Goal: Check status

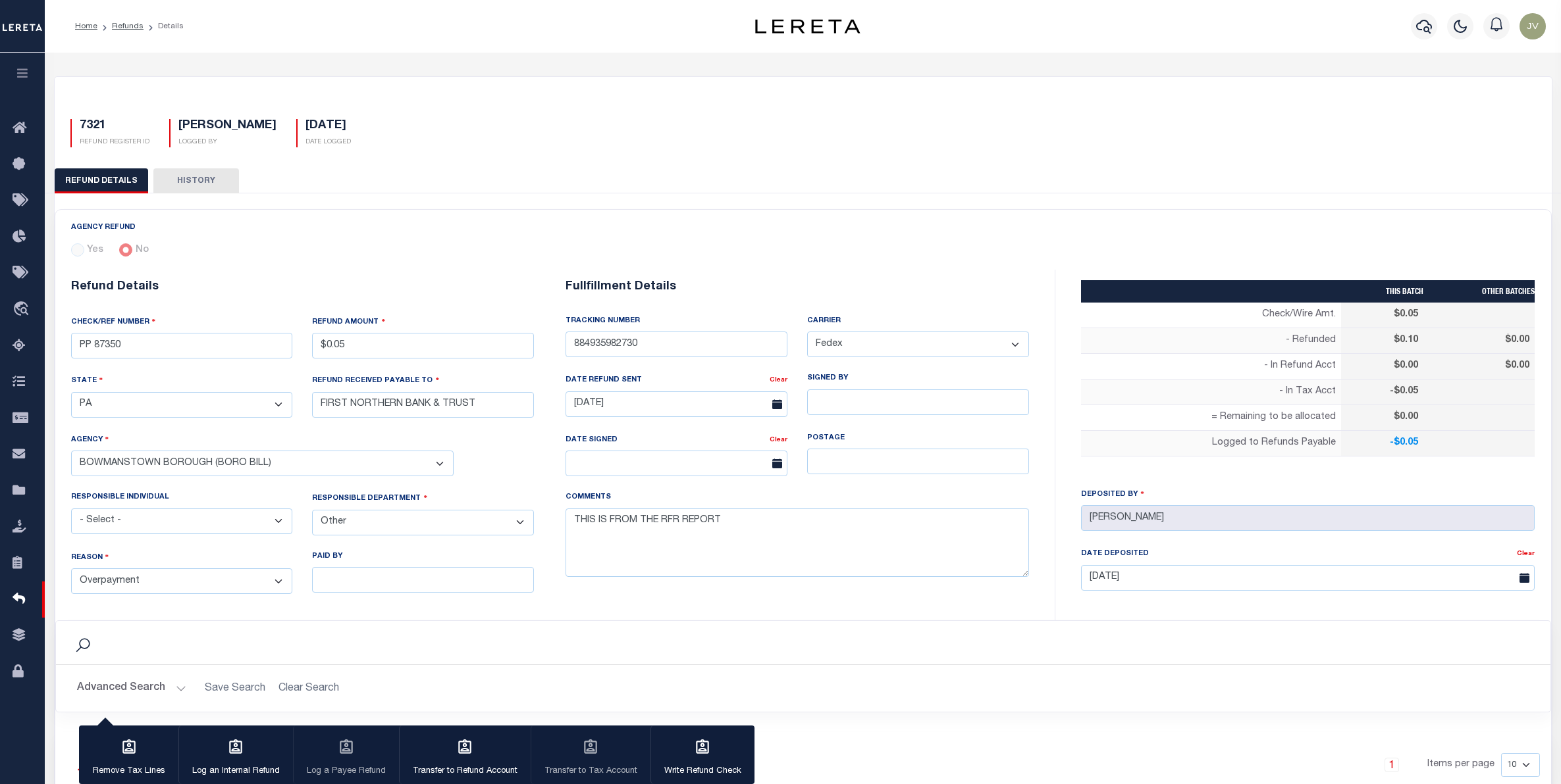
select select "PA"
select select "[PERSON_NAME]"
select select "OTH"
select select "OVP"
select select "FDX"
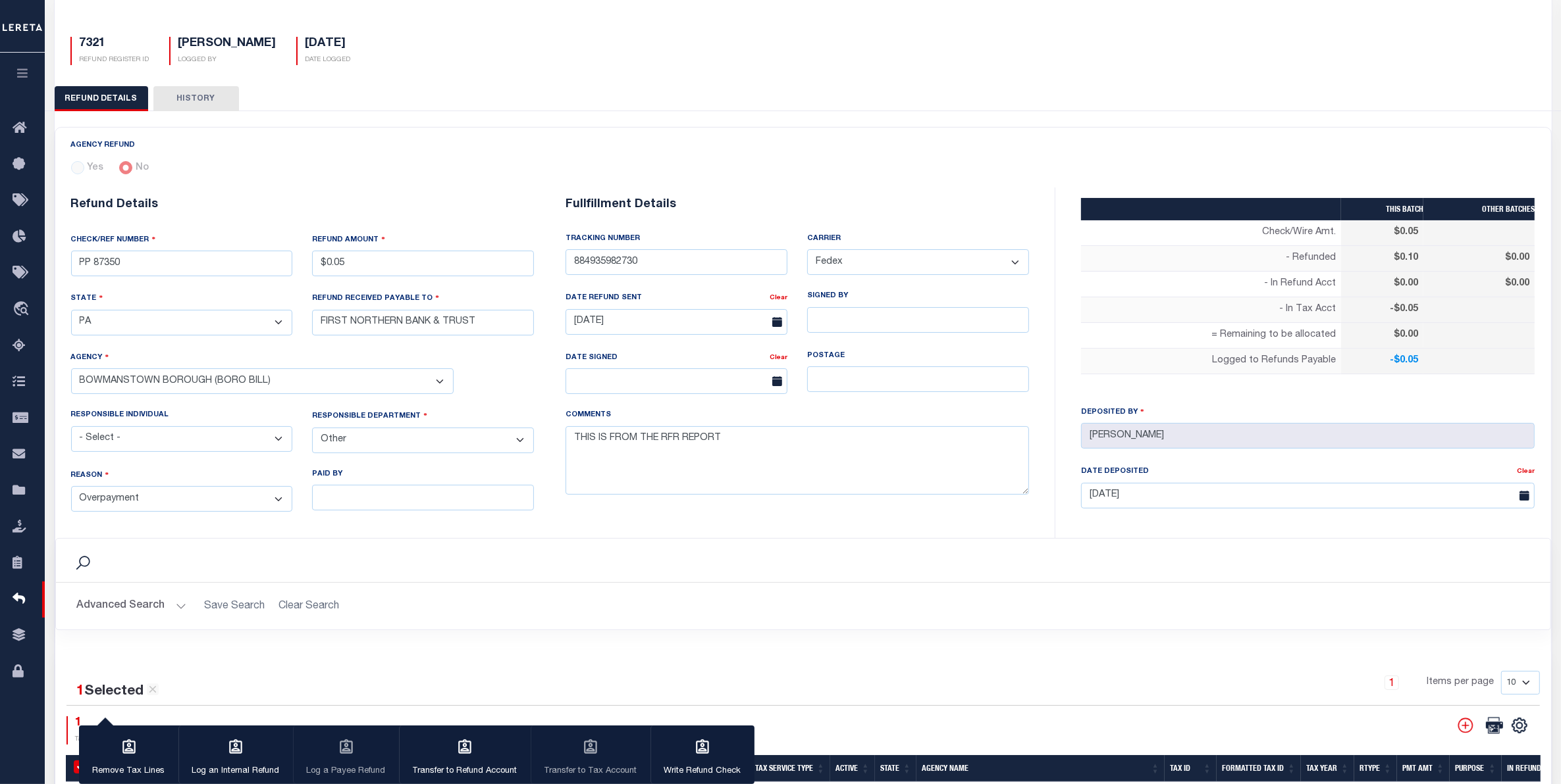
scroll to position [0, 271]
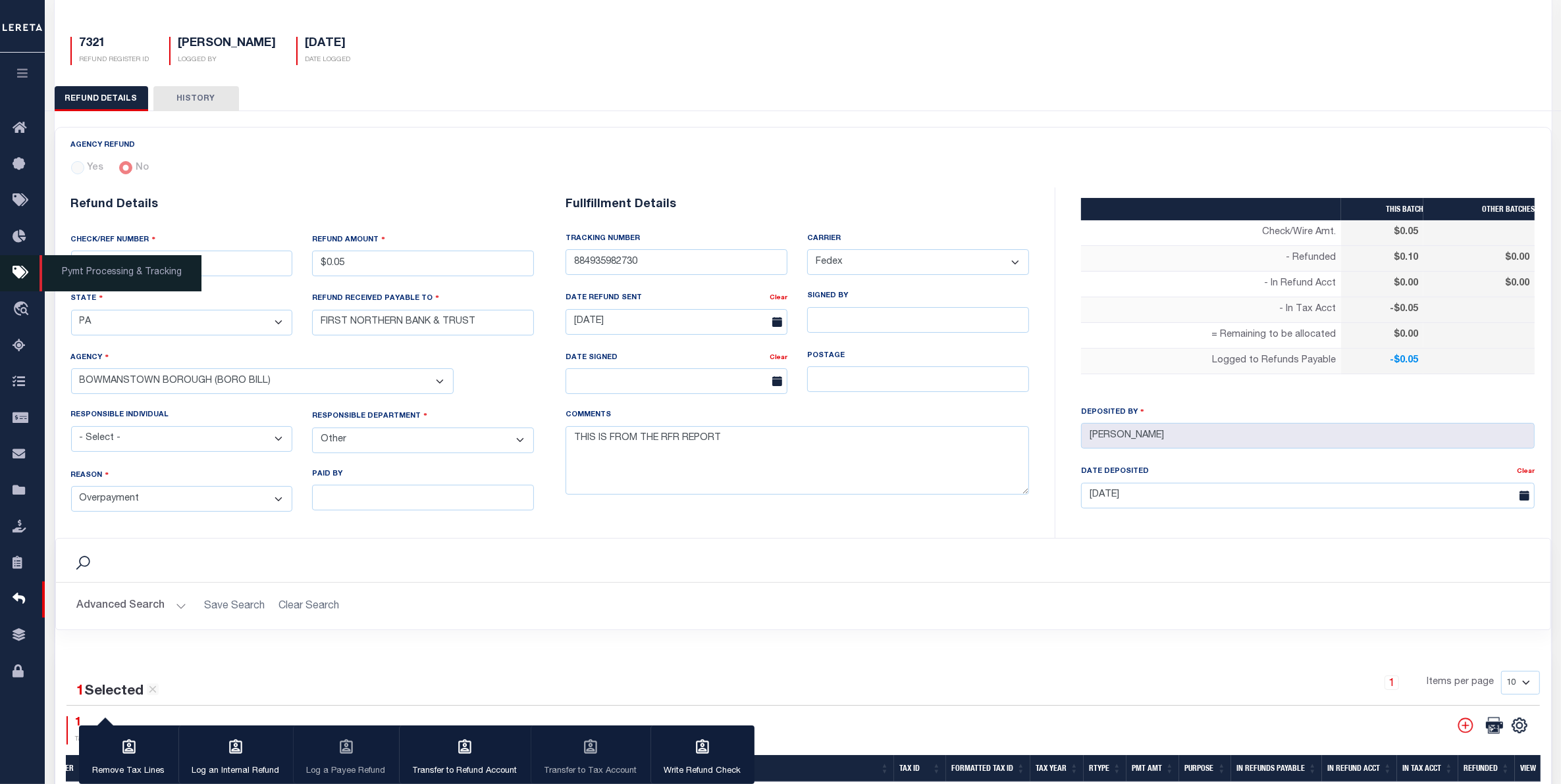
click at [22, 275] on icon at bounding box center [23, 273] width 21 height 17
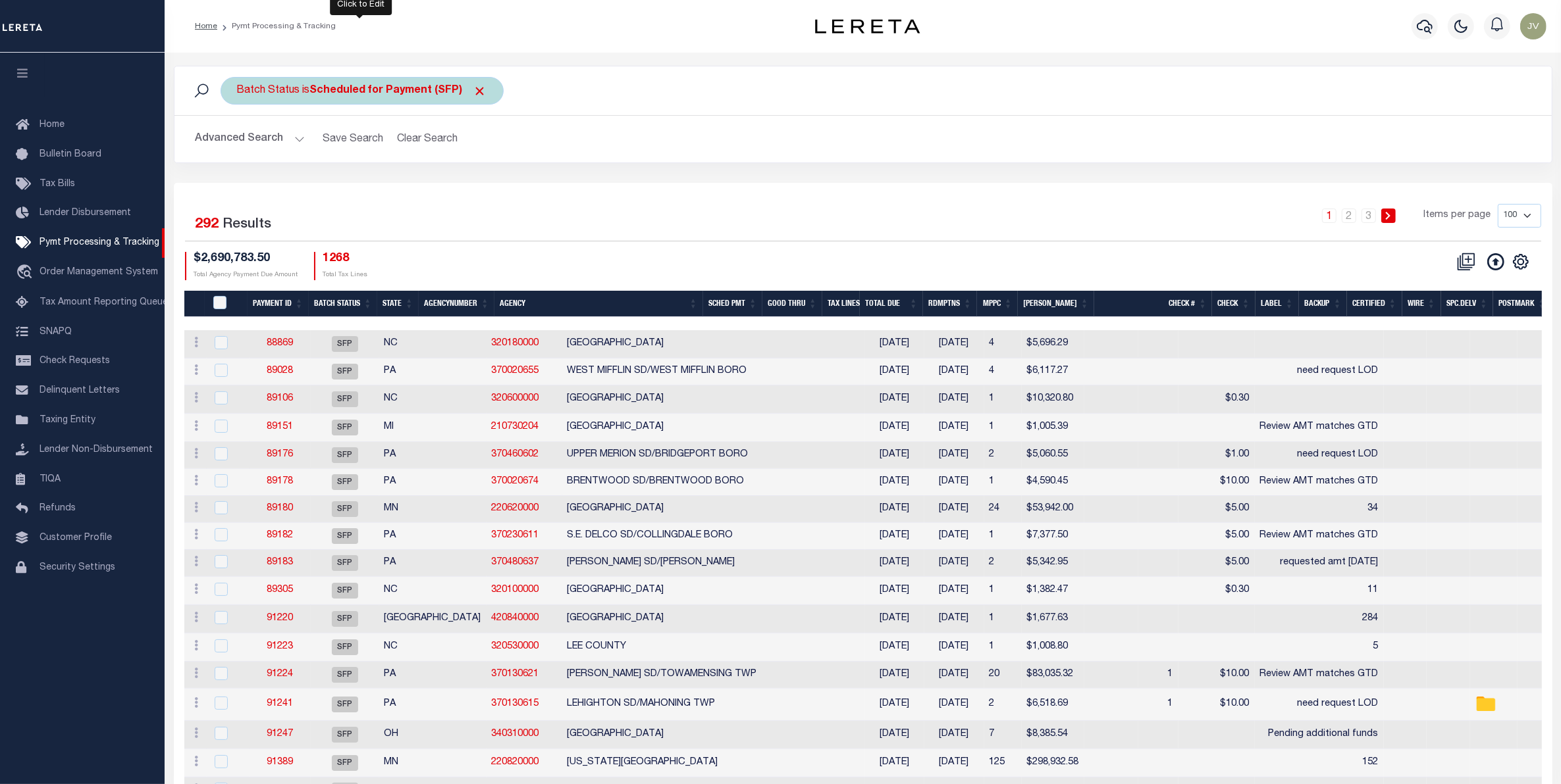
click at [405, 85] on b "Scheduled for Payment (SFP)" at bounding box center [399, 91] width 177 height 11
click at [337, 159] on select "Awaiting Funds (AWF) Cleared and Complete (CAC) New Check Needed (NCN) Payment …" at bounding box center [334, 155] width 194 height 25
select select "RFP"
click at [237, 143] on select "Awaiting Funds (AWF) Cleared and Complete (CAC) New Check Needed (NCN) Payment …" at bounding box center [334, 155] width 194 height 25
click at [412, 189] on input "Apply" at bounding box center [411, 184] width 39 height 22
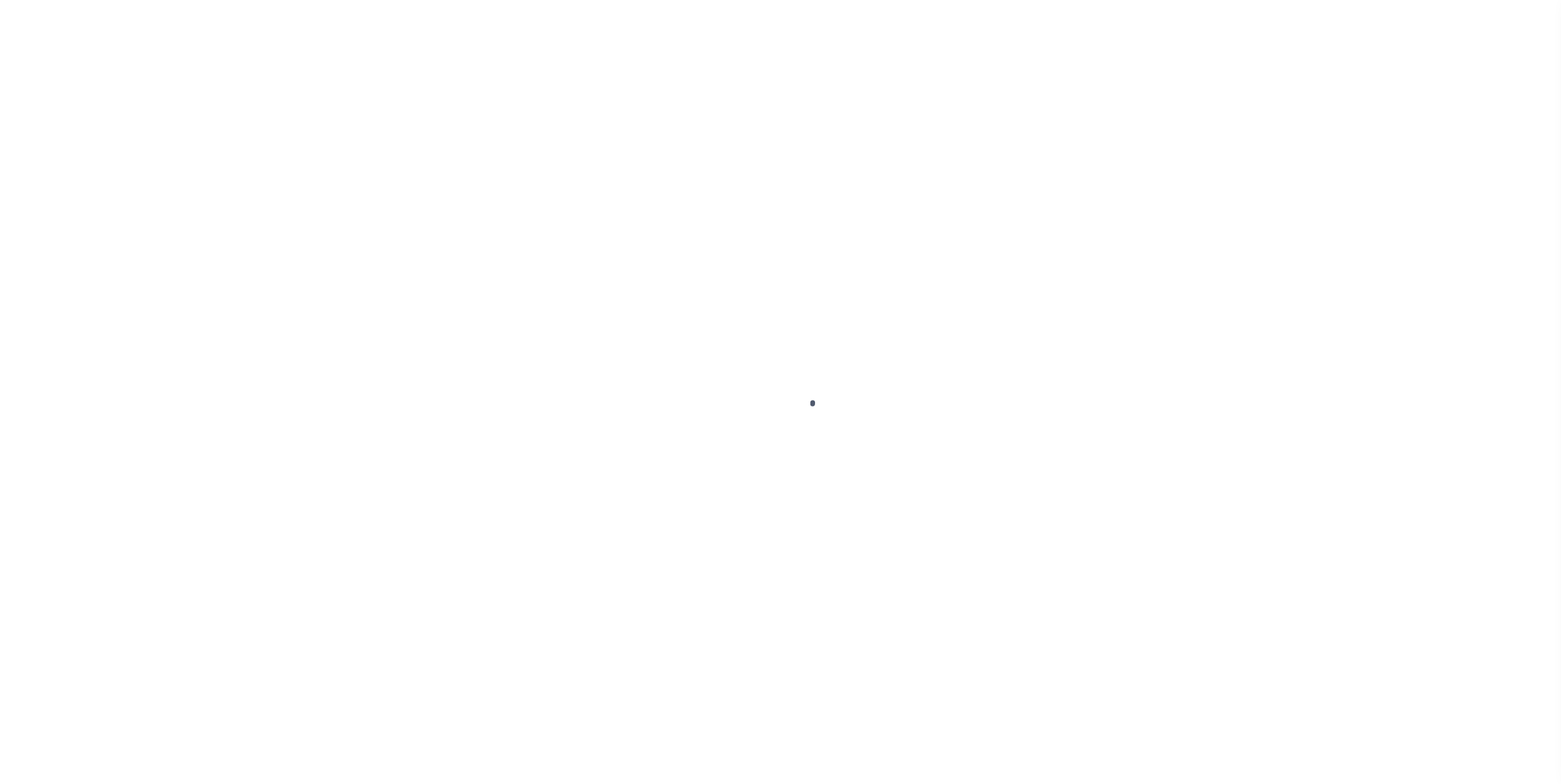
select select "RFP"
select select "CHK"
select select "[PERSON_NAME]"
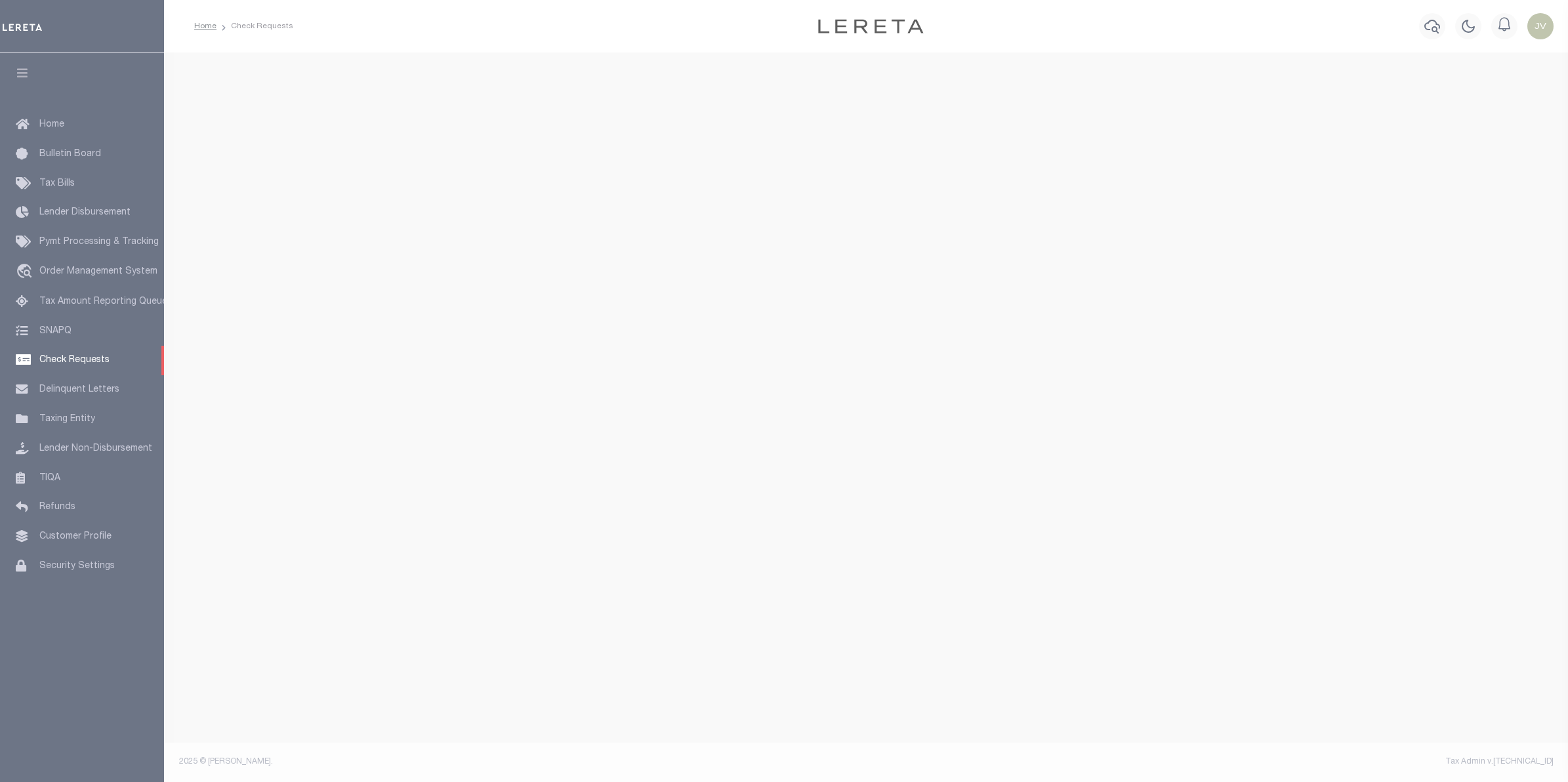
select select "50"
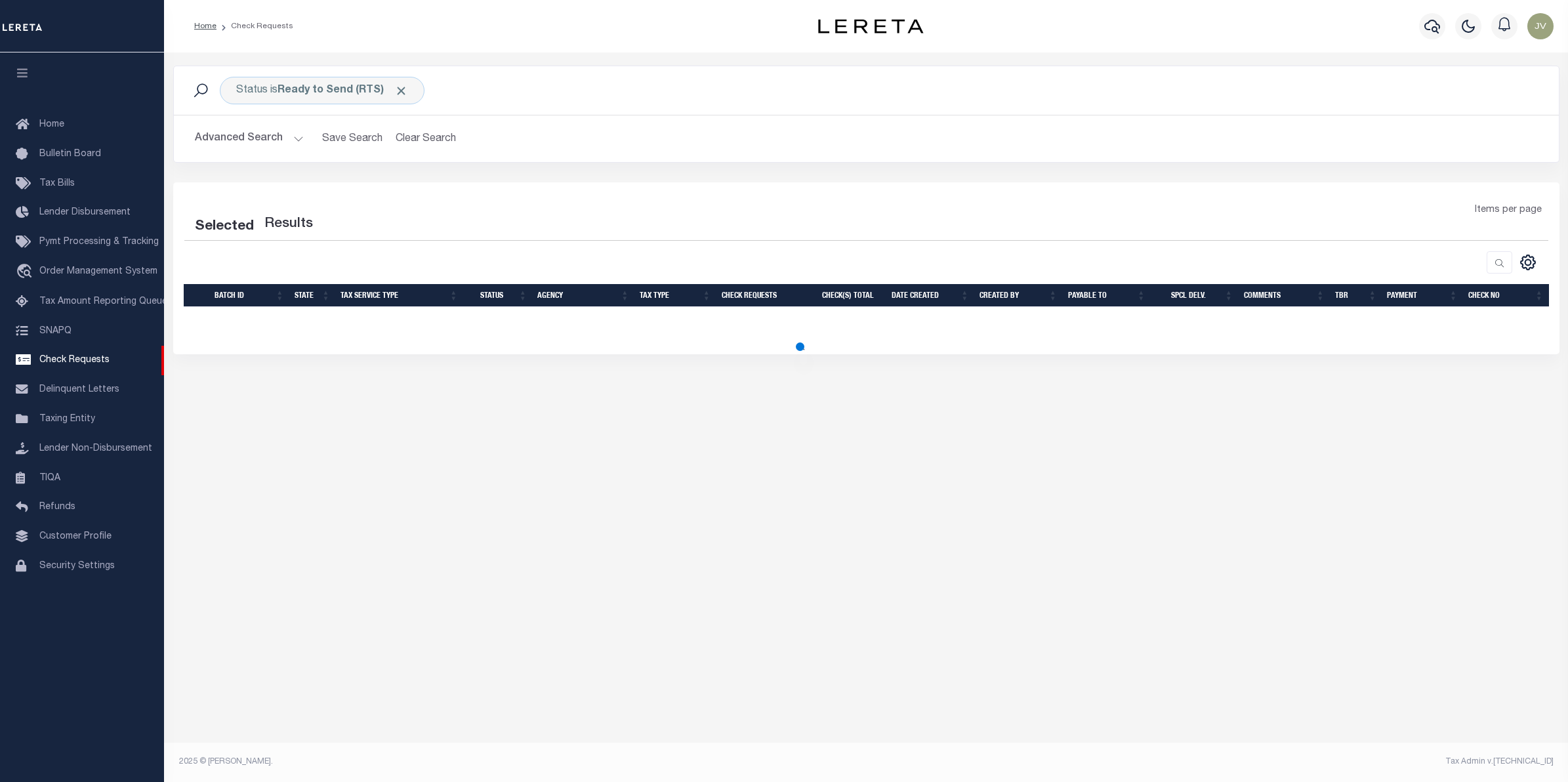
select select "50"
